Goal: Find contact information: Find contact information

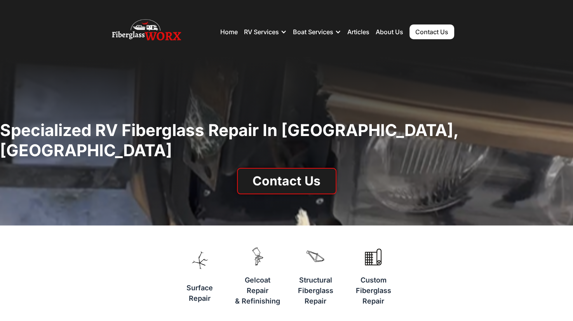
click at [426, 30] on link "Contact Us" at bounding box center [431, 31] width 45 height 15
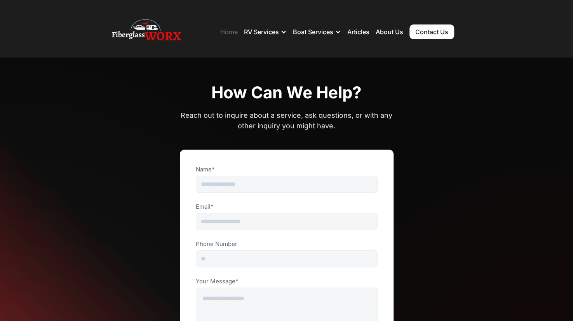
click at [225, 31] on link "Home" at bounding box center [228, 32] width 17 height 8
